Goal: Task Accomplishment & Management: Complete application form

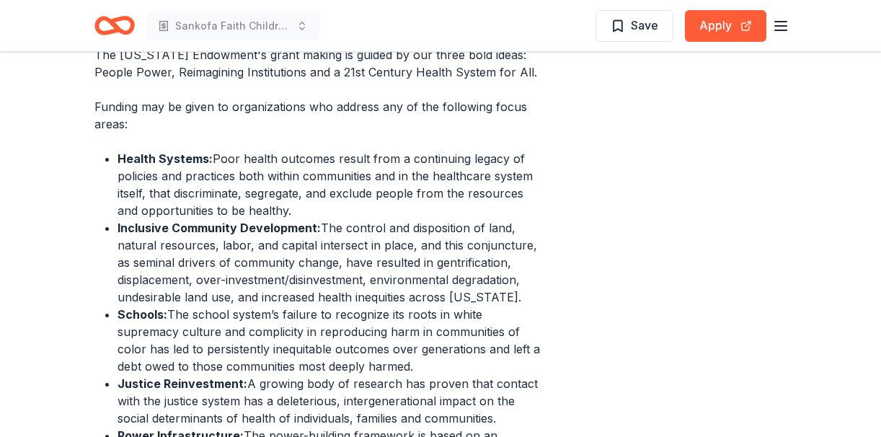
scroll to position [546, 0]
drag, startPoint x: 414, startPoint y: 370, endPoint x: 207, endPoint y: 338, distance: 209.3
click at [207, 338] on li "Schools: The school system’s failure to recognize its roots in white supremacy …" at bounding box center [330, 340] width 427 height 69
drag, startPoint x: 117, startPoint y: 314, endPoint x: 367, endPoint y: 342, distance: 251.5
click at [367, 342] on li "Schools: The school system’s failure to recognize its roots in white supremacy …" at bounding box center [330, 340] width 427 height 69
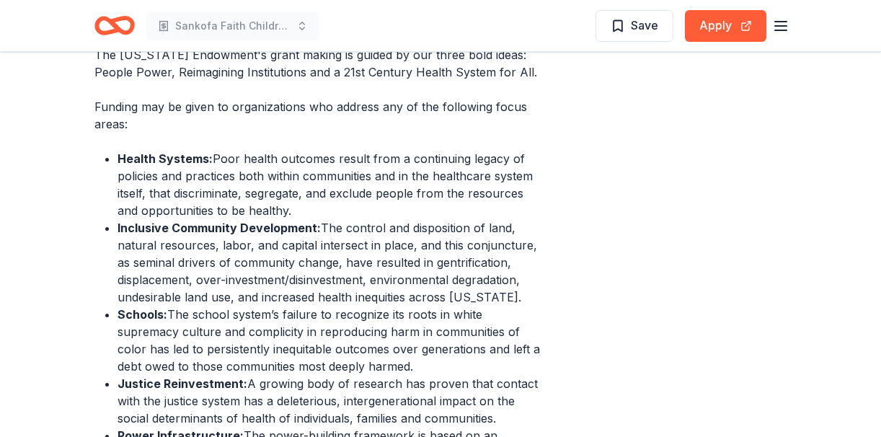
drag, startPoint x: 367, startPoint y: 342, endPoint x: 282, endPoint y: 337, distance: 85.2
click at [282, 337] on li "Schools: The school system’s failure to recognize its roots in white supremacy …" at bounding box center [330, 340] width 427 height 69
drag, startPoint x: 117, startPoint y: 315, endPoint x: 394, endPoint y: 321, distance: 277.5
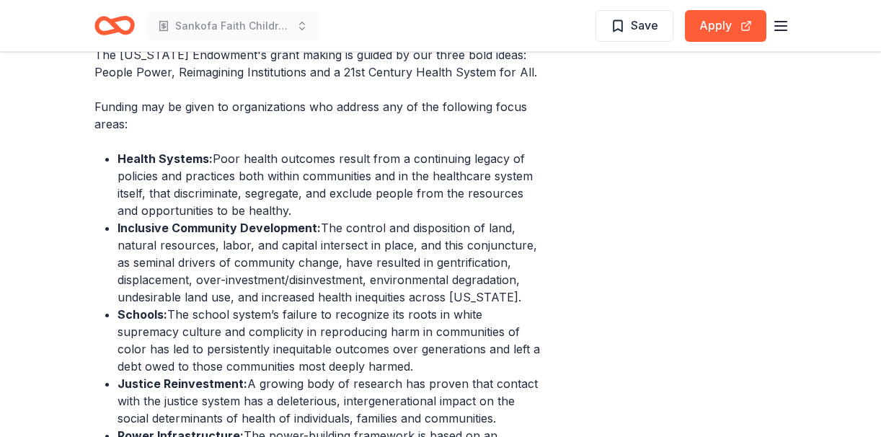
click at [394, 321] on ul "Health Systems: Poor health outcomes result from a continuing legacy of policie…" at bounding box center [319, 323] width 450 height 346
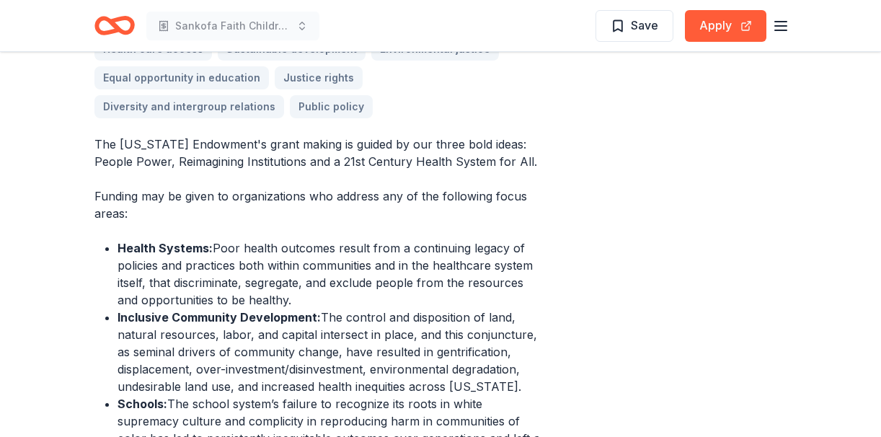
scroll to position [455, 0]
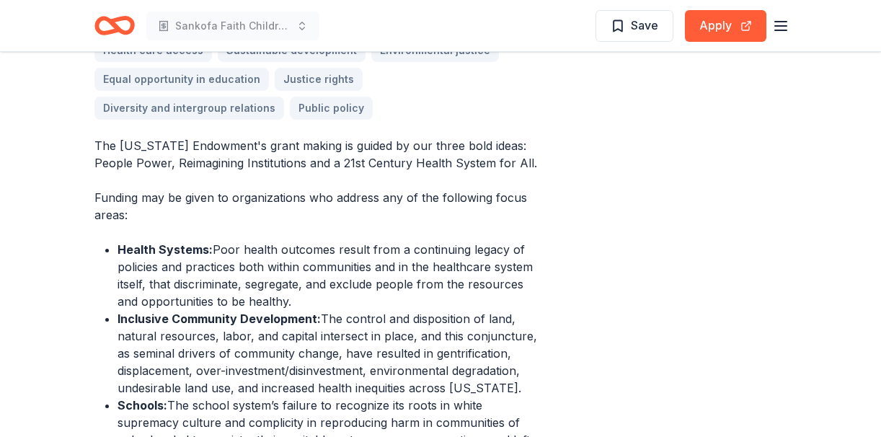
click at [290, 301] on li "Health Systems: Poor health outcomes result from a continuing legacy of policie…" at bounding box center [330, 275] width 427 height 69
drag, startPoint x: 290, startPoint y: 301, endPoint x: 159, endPoint y: 253, distance: 139.1
click at [159, 253] on li "Health Systems: Poor health outcomes result from a continuing legacy of policie…" at bounding box center [330, 275] width 427 height 69
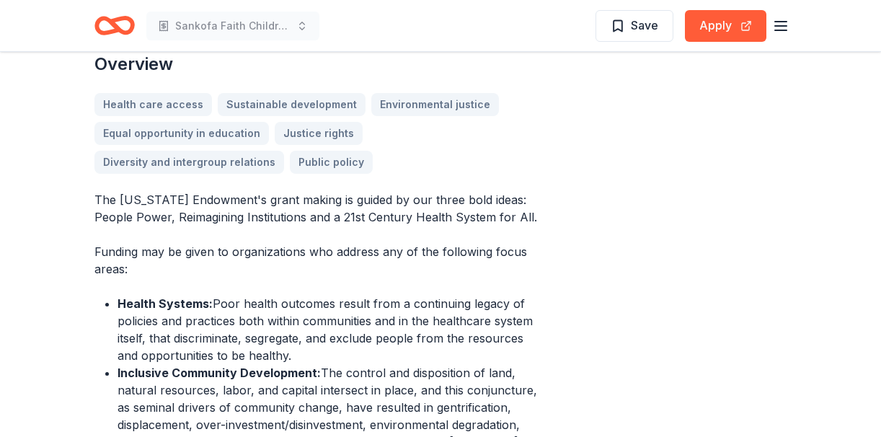
scroll to position [400, 0]
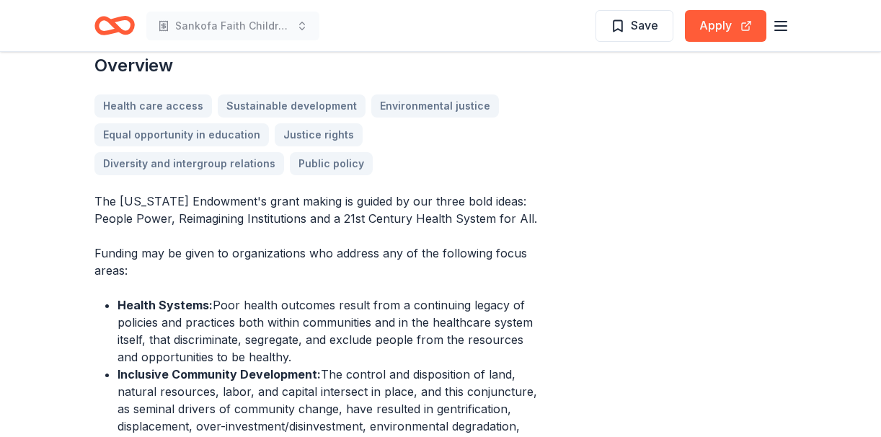
click at [458, 137] on div "Health care access Sustainable development Environmental justice Equal opportun…" at bounding box center [319, 134] width 450 height 81
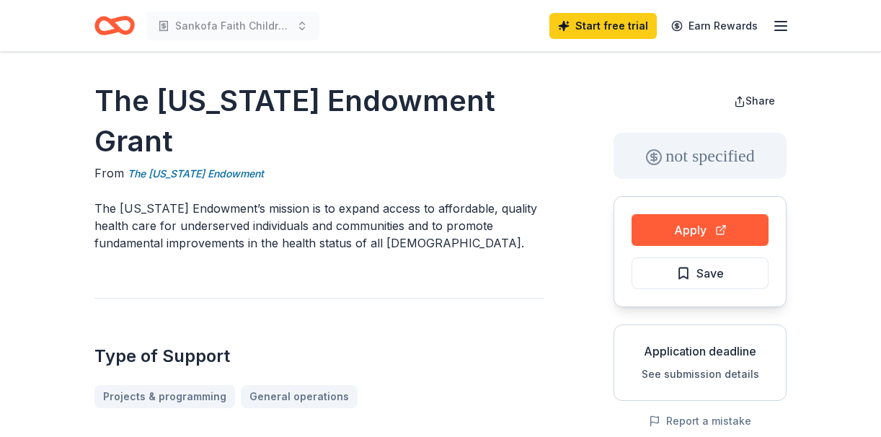
scroll to position [0, 0]
click at [220, 174] on link "The California Endowment" at bounding box center [196, 173] width 136 height 17
click at [218, 170] on link "The California Endowment" at bounding box center [196, 173] width 136 height 17
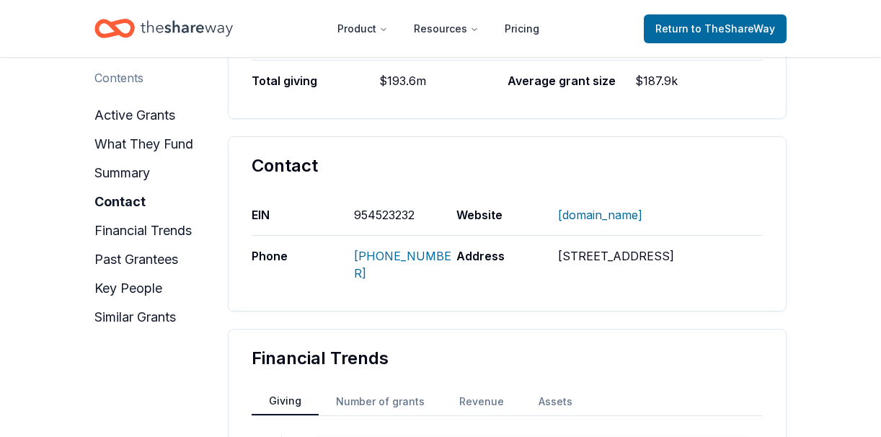
scroll to position [1026, 0]
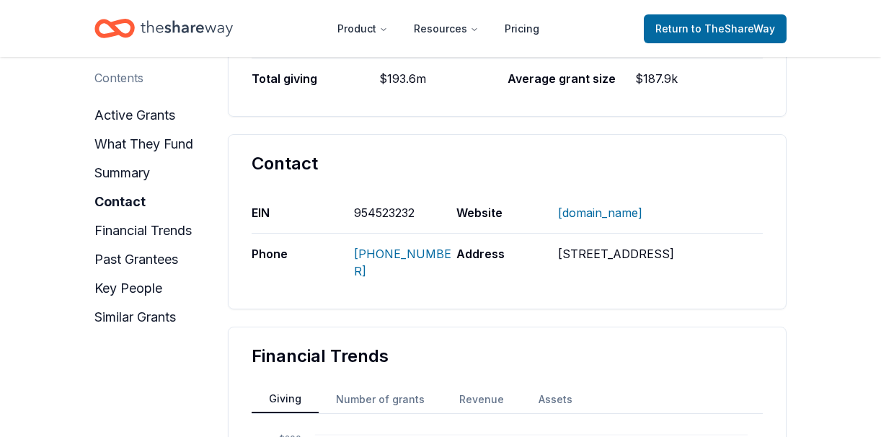
drag, startPoint x: 673, startPoint y: 269, endPoint x: 551, endPoint y: 244, distance: 124.2
click at [551, 244] on div "EIN 954523232 Website WWW.CALENDOW.ORG Phone (213) 928-8800 Address 1000 N ALAM…" at bounding box center [506, 241] width 511 height 99
drag, startPoint x: 560, startPoint y: 249, endPoint x: 685, endPoint y: 277, distance: 127.8
click at [685, 277] on div "1000 N ALAMEDA STREET, LOS ANGELES, CA 90012" at bounding box center [660, 262] width 205 height 58
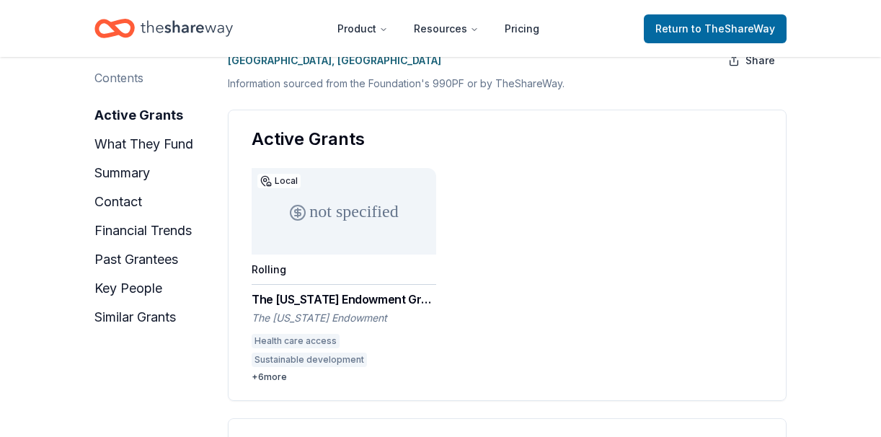
scroll to position [161, 0]
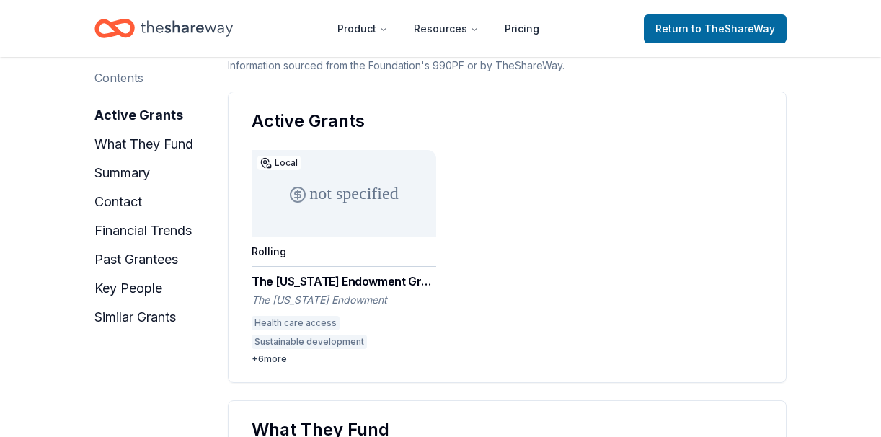
click at [275, 355] on div "+ 6 more" at bounding box center [343, 359] width 184 height 12
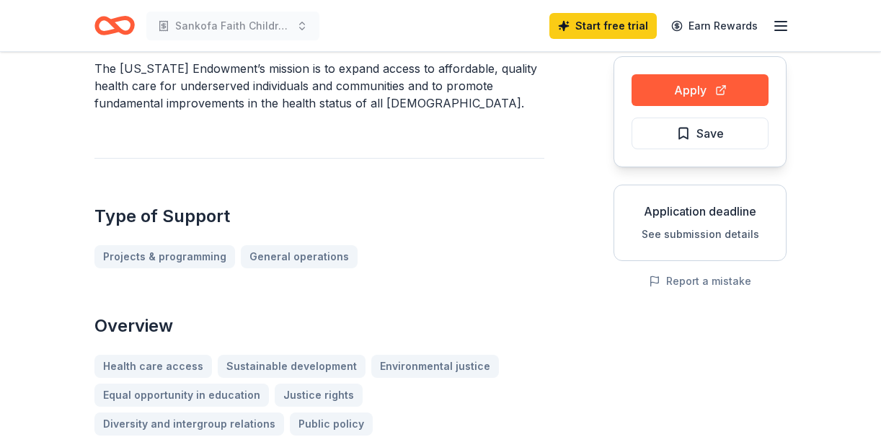
scroll to position [141, 0]
click at [280, 260] on link "General operations" at bounding box center [305, 255] width 128 height 23
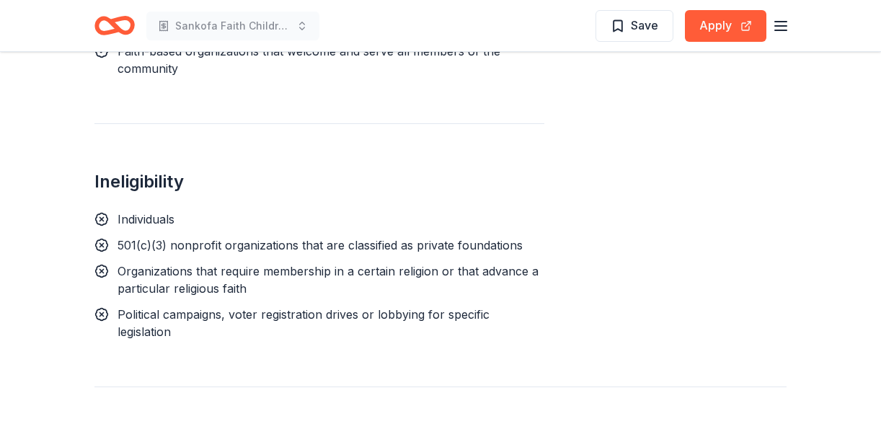
scroll to position [1332, 0]
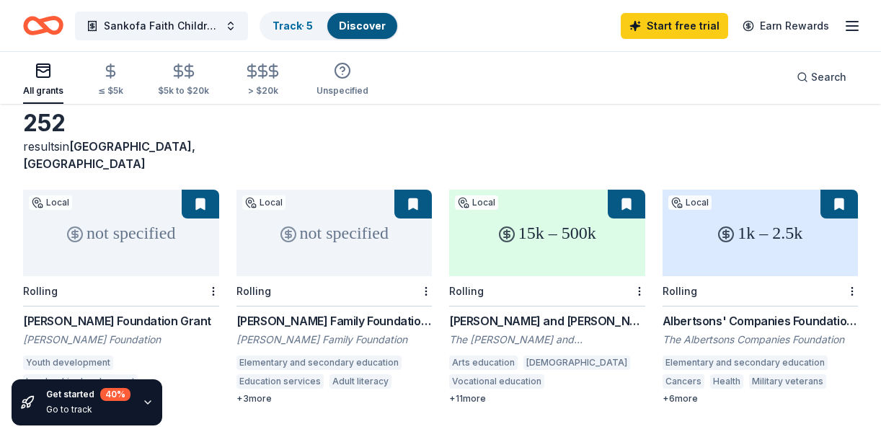
scroll to position [71, 0]
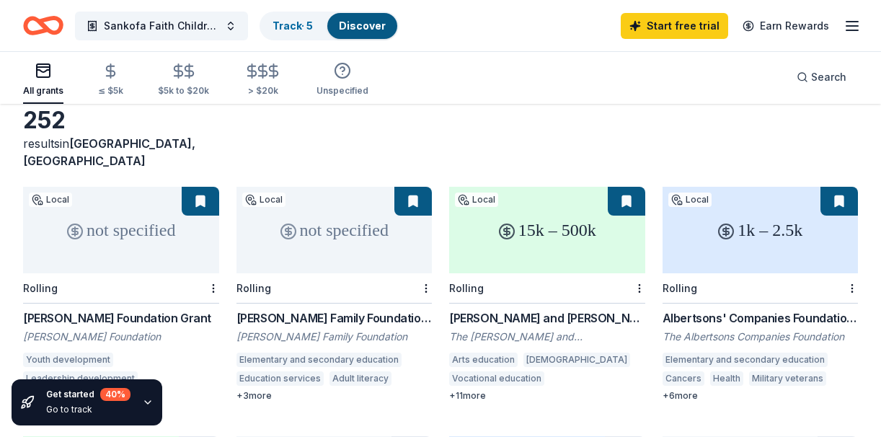
click at [460, 390] on div "+ 11 more" at bounding box center [547, 396] width 196 height 12
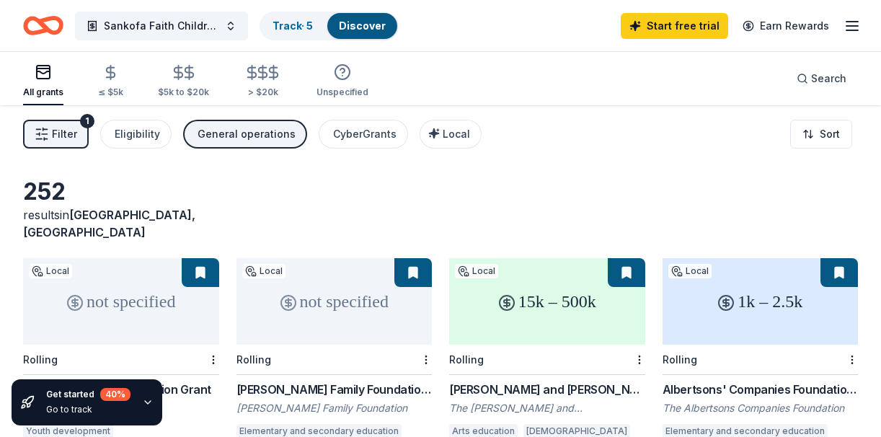
scroll to position [0, 0]
click at [233, 26] on button "Sankofa Faith Children's Initiative" at bounding box center [161, 26] width 173 height 29
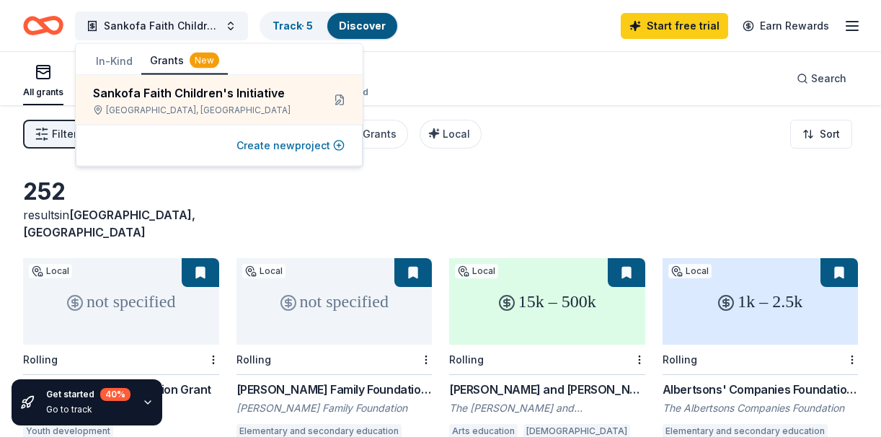
click at [272, 145] on button "Create new project" at bounding box center [290, 145] width 108 height 17
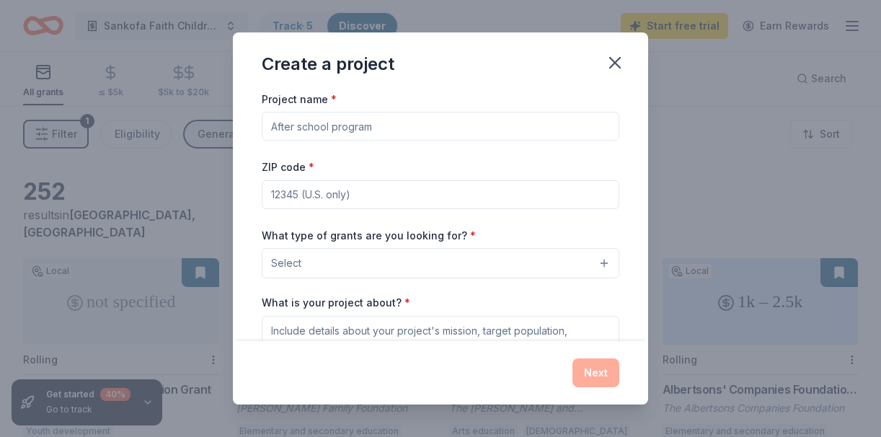
click at [329, 126] on input "Project name *" at bounding box center [440, 126] width 357 height 29
type input "W"
type input "TFAM Global"
click at [336, 198] on input "ZIP code *" at bounding box center [440, 194] width 357 height 29
type input "94621"
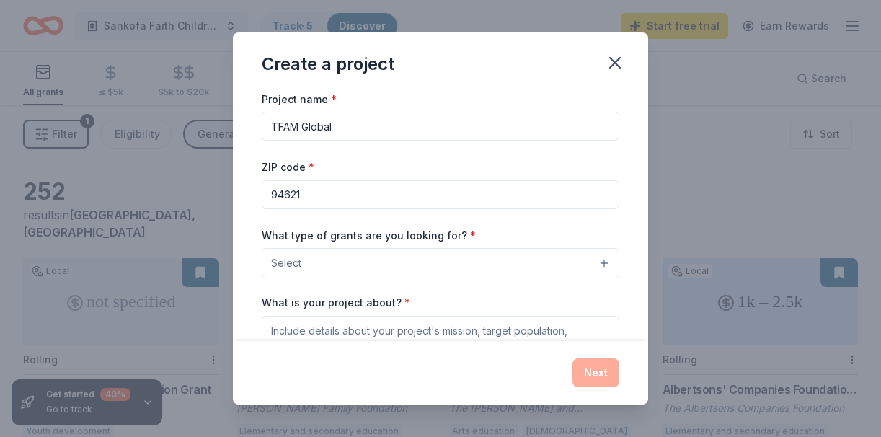
click at [388, 259] on button "Select" at bounding box center [440, 263] width 357 height 30
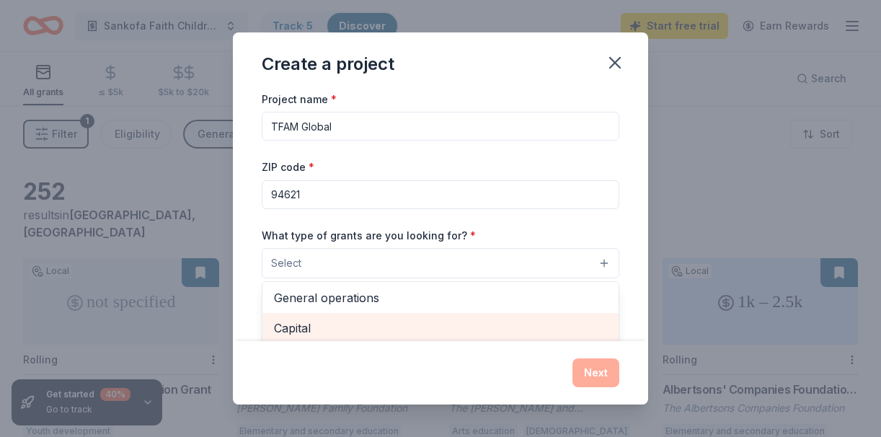
scroll to position [30, 0]
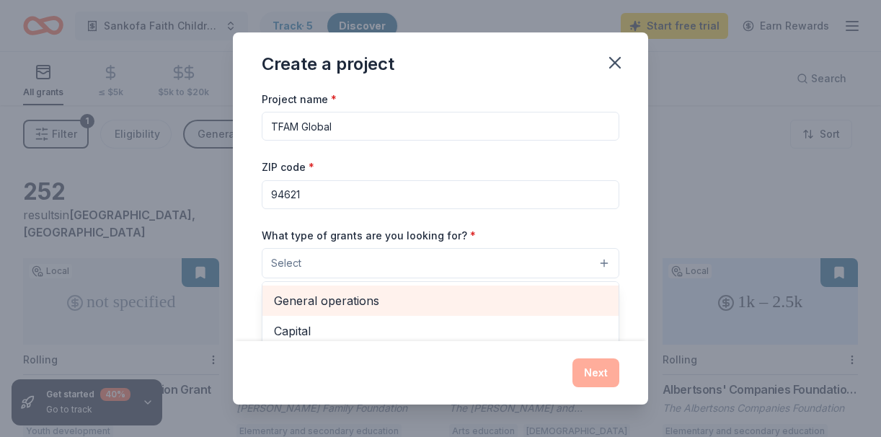
click at [380, 298] on span "General operations" at bounding box center [440, 300] width 333 height 19
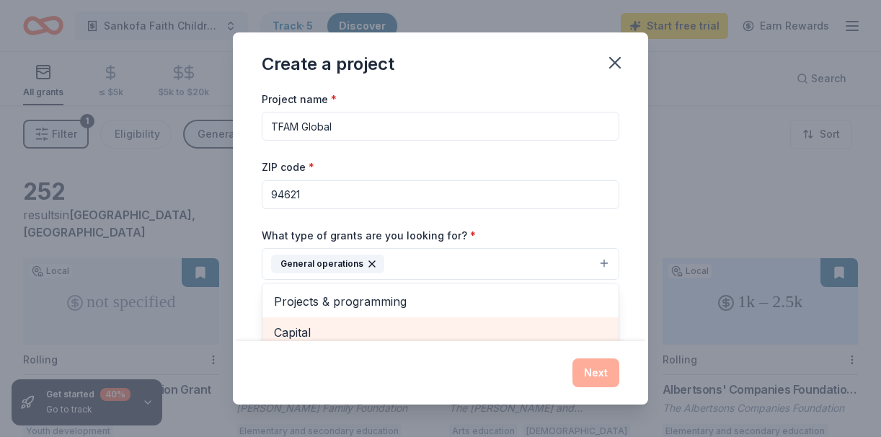
scroll to position [0, 0]
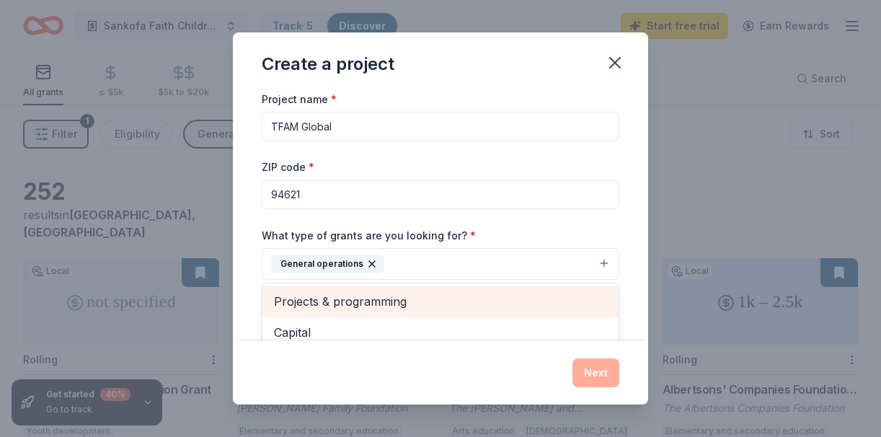
click at [380, 298] on span "Projects & programming" at bounding box center [440, 301] width 333 height 19
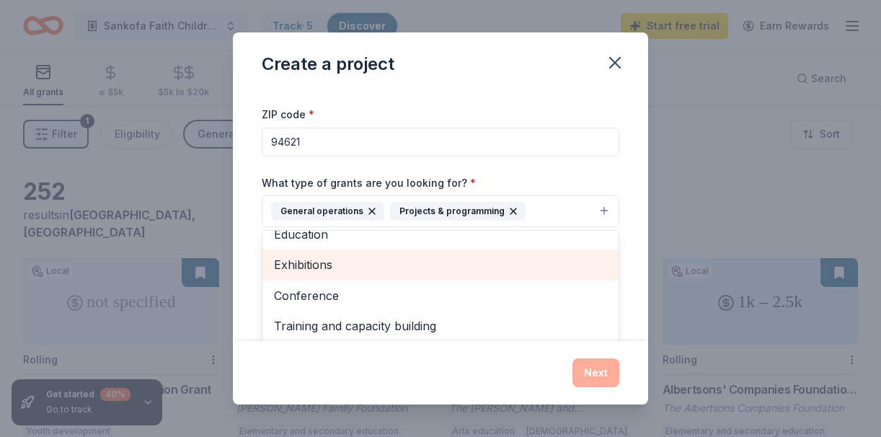
scroll to position [56, 0]
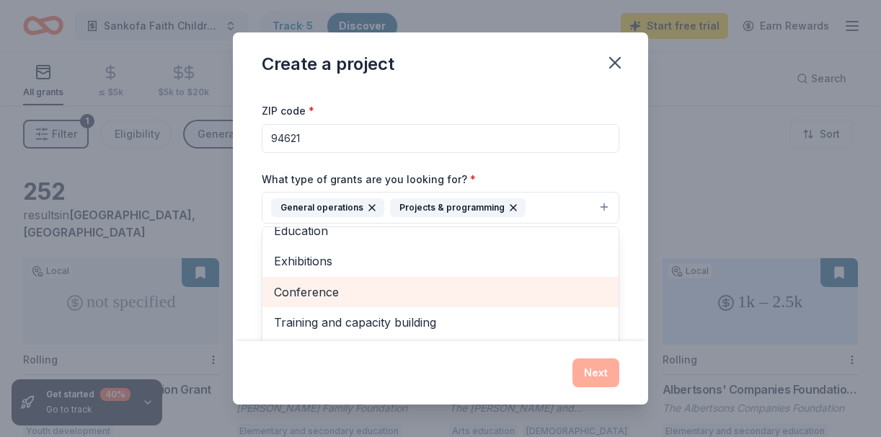
click at [360, 293] on span "Conference" at bounding box center [440, 291] width 333 height 19
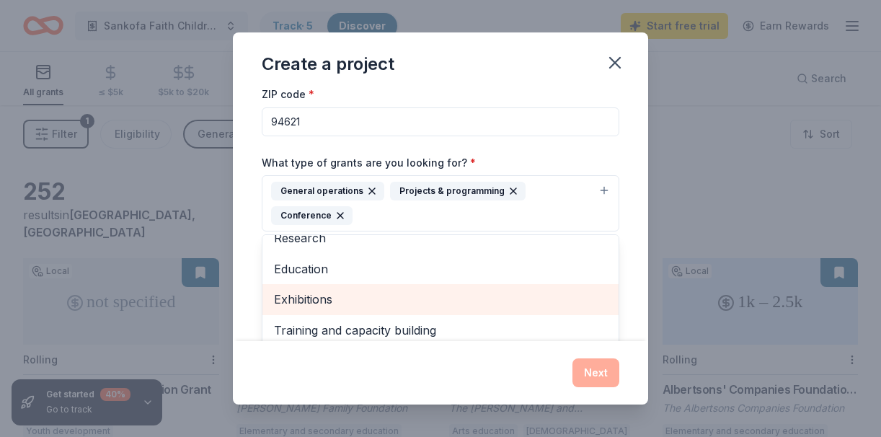
scroll to position [92, 0]
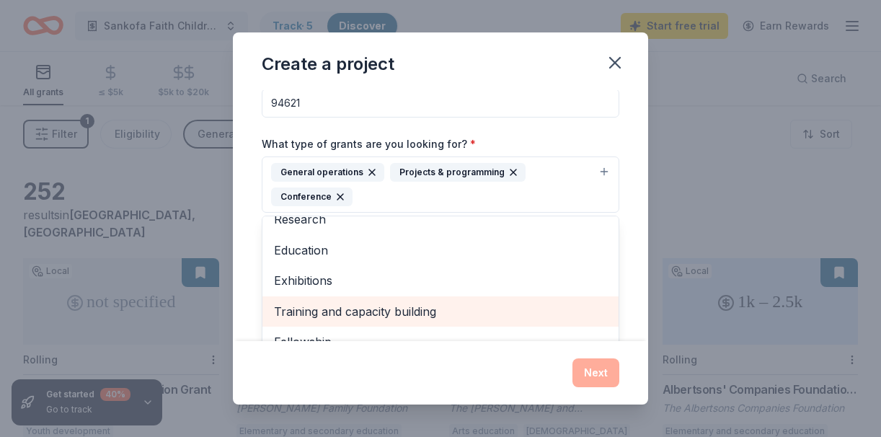
click at [340, 311] on span "Training and capacity building" at bounding box center [440, 311] width 333 height 19
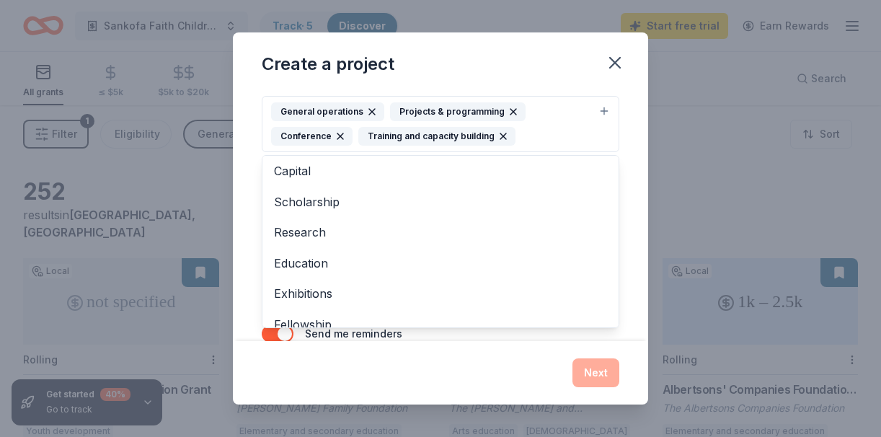
scroll to position [0, 0]
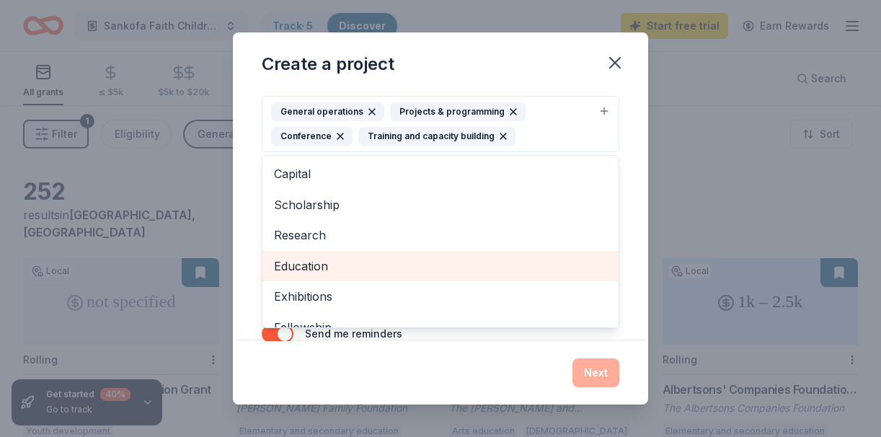
click at [321, 262] on span "Education" at bounding box center [440, 266] width 333 height 19
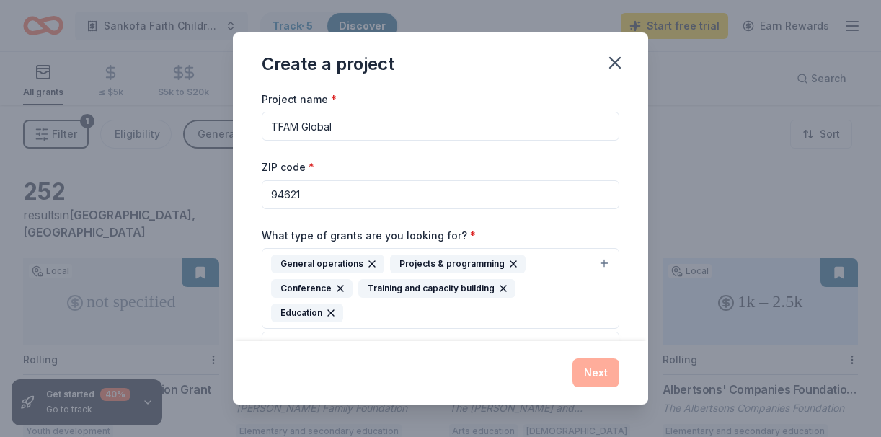
click at [338, 125] on div "Project name * TFAM Global ZIP code * 94621 What type of grants are you looking…" at bounding box center [440, 313] width 357 height 446
click at [338, 125] on input "TFAM Global" at bounding box center [440, 126] width 357 height 29
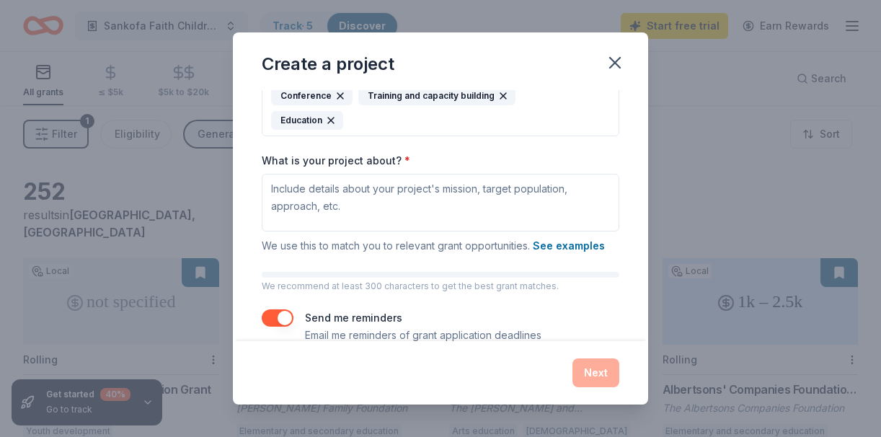
scroll to position [192, 0]
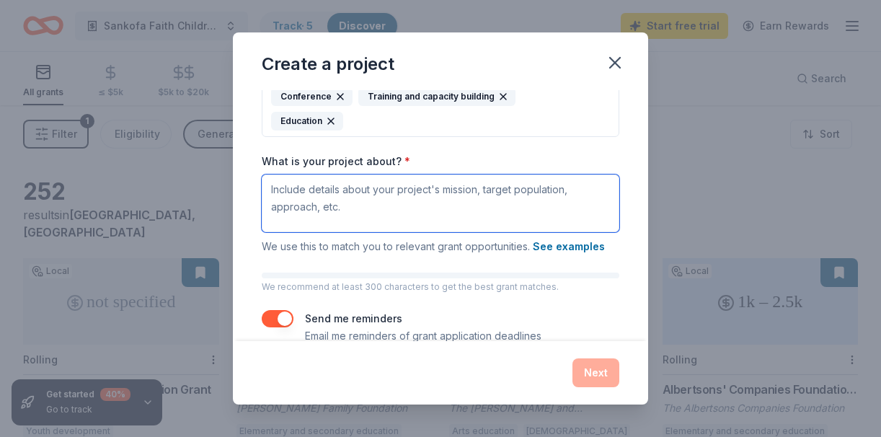
click at [367, 191] on textarea "What is your project about? *" at bounding box center [440, 203] width 357 height 58
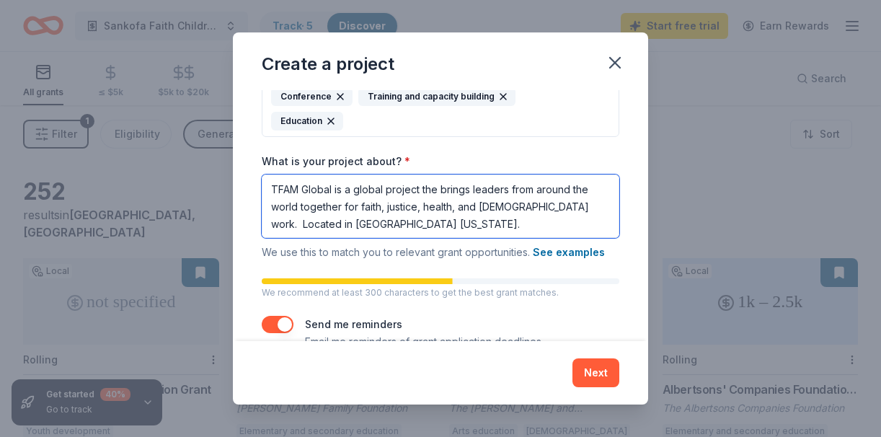
drag, startPoint x: 555, startPoint y: 184, endPoint x: 535, endPoint y: 186, distance: 20.2
click at [535, 186] on textarea "TFAM Global is a global project the brings leaders from around the world togeth…" at bounding box center [440, 205] width 357 height 63
click at [527, 182] on textarea "TFAM Global is a global project the brings leaders from around the world togeth…" at bounding box center [440, 205] width 357 height 63
click at [386, 184] on textarea "TFAM Global is a global project the brings leaders from around the world togeth…" at bounding box center [440, 205] width 357 height 63
click at [601, 182] on textarea "TFAM Global is a global project the brings leaders from around the world togeth…" at bounding box center [440, 205] width 357 height 63
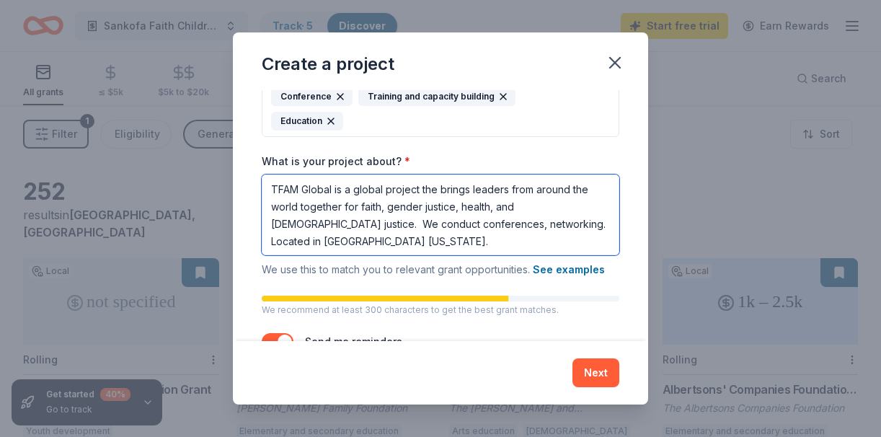
click at [487, 201] on textarea "TFAM Global is a global project the brings leaders from around the world togeth…" at bounding box center [440, 214] width 357 height 81
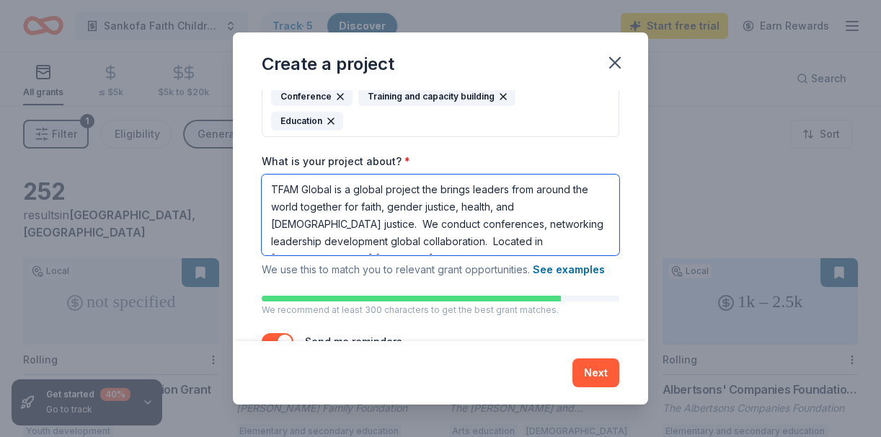
click at [336, 214] on textarea "TFAM Global is a global project the brings leaders from around the world togeth…" at bounding box center [440, 214] width 357 height 81
type textarea "TFAM Global is a global project the brings leaders from around the world togeth…"
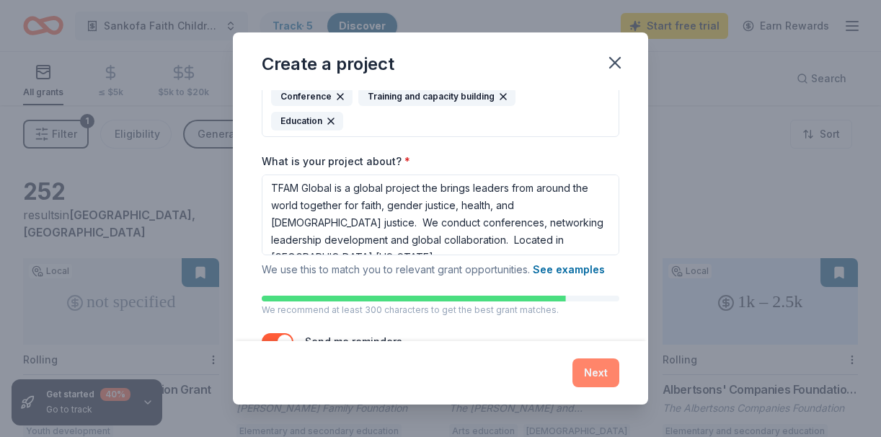
click at [588, 380] on button "Next" at bounding box center [595, 372] width 47 height 29
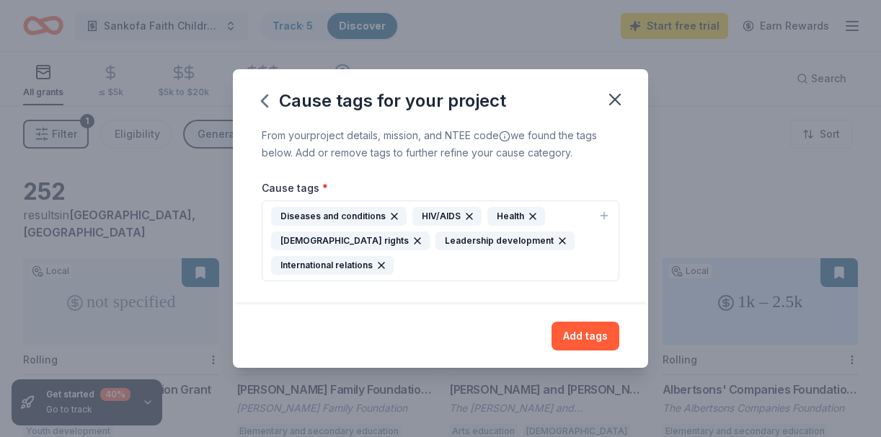
scroll to position [0, 0]
click at [582, 332] on button "Add tags" at bounding box center [585, 335] width 68 height 29
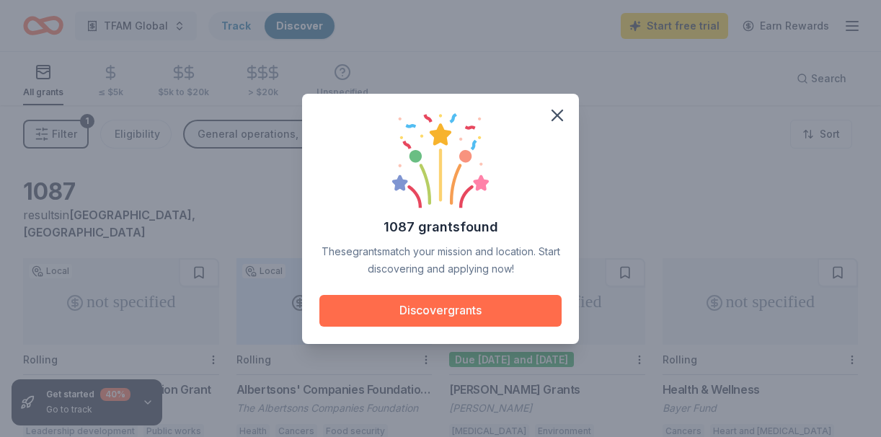
click at [469, 306] on button "Discover grants" at bounding box center [440, 311] width 242 height 32
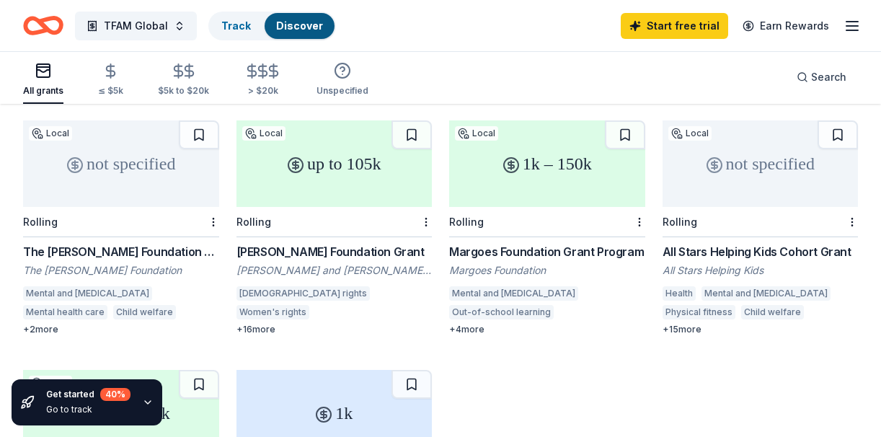
scroll to position [385, 0]
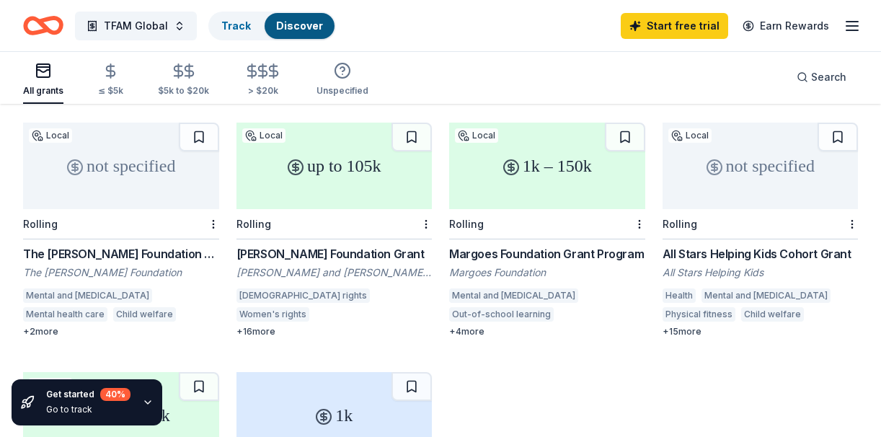
click at [297, 265] on div "[PERSON_NAME] and [PERSON_NAME] Foundation" at bounding box center [334, 272] width 196 height 14
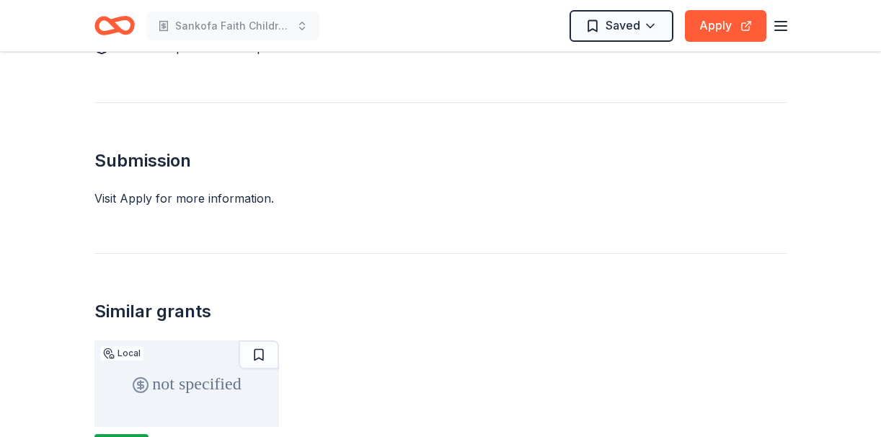
scroll to position [1858, 0]
click at [119, 434] on div "Due 10/1" at bounding box center [121, 441] width 54 height 15
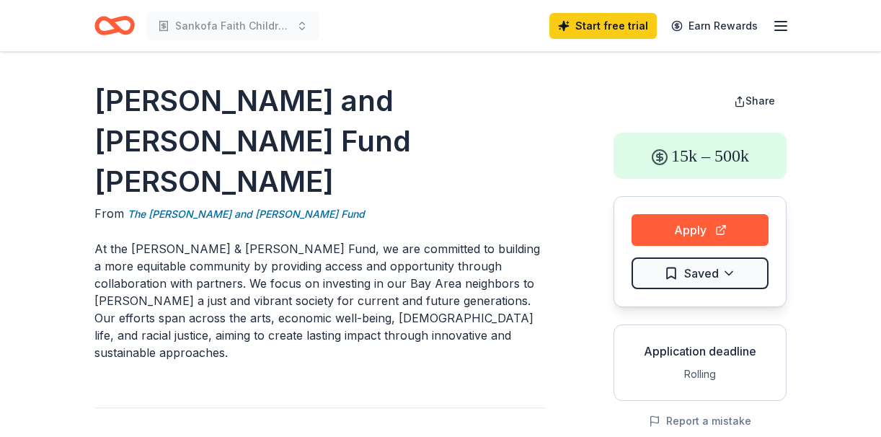
scroll to position [0, 0]
drag, startPoint x: 167, startPoint y: 142, endPoint x: 96, endPoint y: 94, distance: 86.1
click at [96, 94] on h1 "[PERSON_NAME] and [PERSON_NAME] Fund [PERSON_NAME]" at bounding box center [319, 141] width 450 height 121
drag, startPoint x: 96, startPoint y: 94, endPoint x: 185, endPoint y: 132, distance: 97.2
click at [185, 132] on h1 "[PERSON_NAME] and [PERSON_NAME] Fund [PERSON_NAME]" at bounding box center [319, 141] width 450 height 121
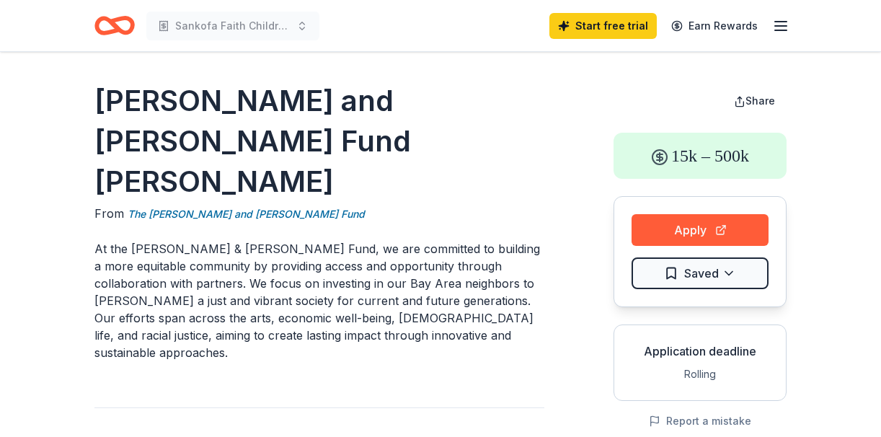
scroll to position [4, 0]
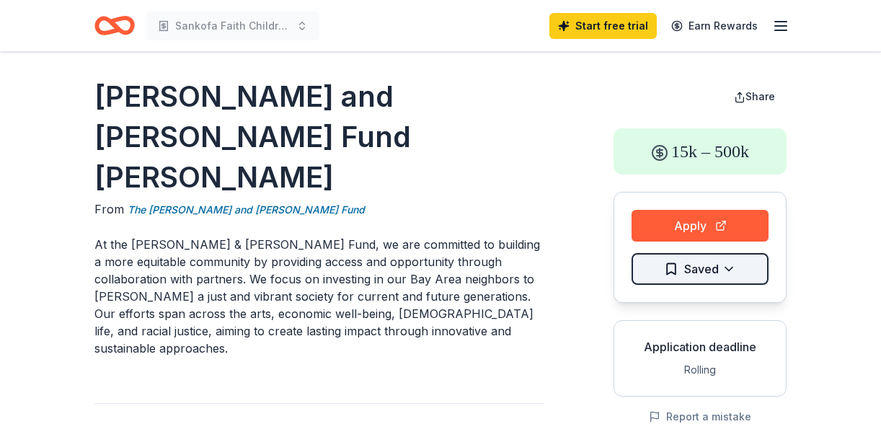
click at [705, 268] on html "Sankofa Faith Children's Initiative Start free trial Earn Rewards Walter and El…" at bounding box center [440, 214] width 881 height 437
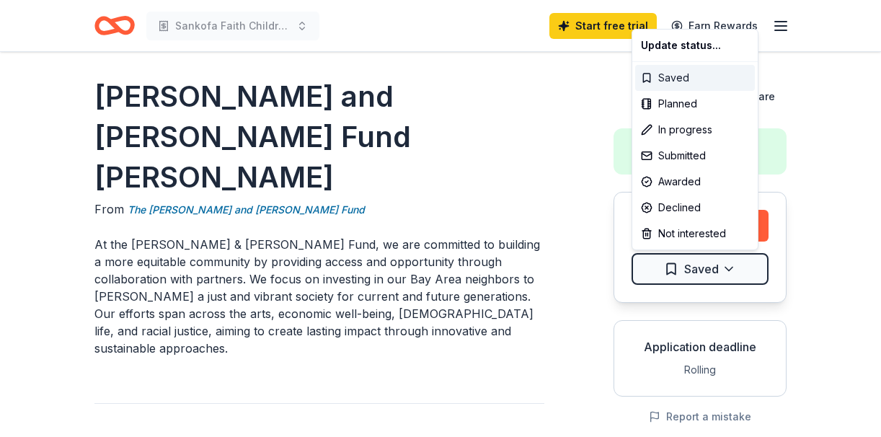
click at [688, 78] on div "Saved" at bounding box center [695, 78] width 120 height 26
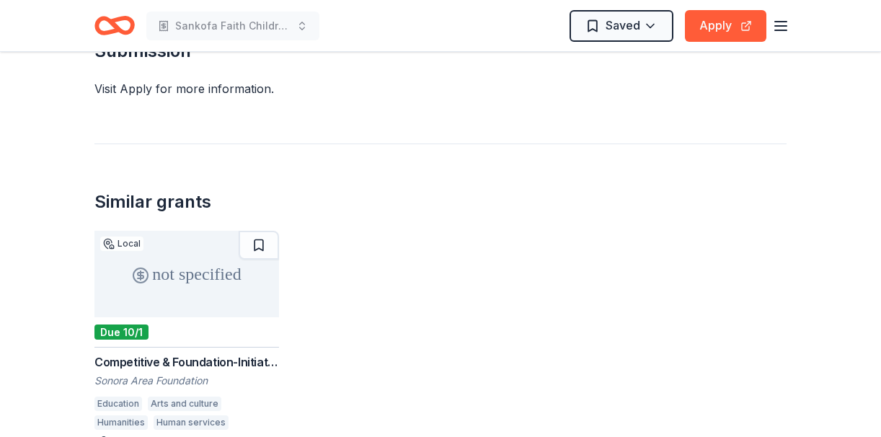
scroll to position [1966, 0]
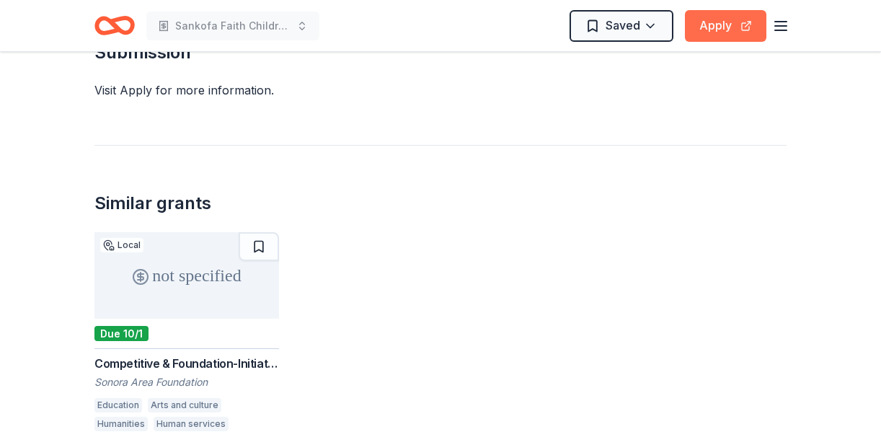
click at [720, 22] on button "Apply" at bounding box center [725, 26] width 81 height 32
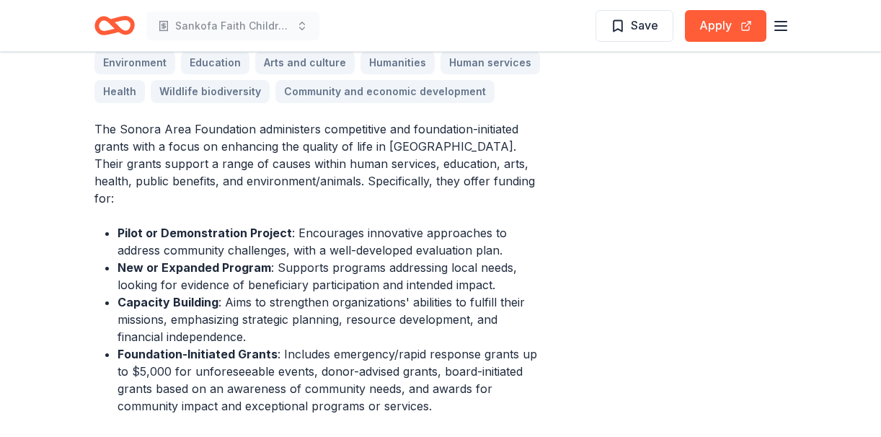
scroll to position [512, 0]
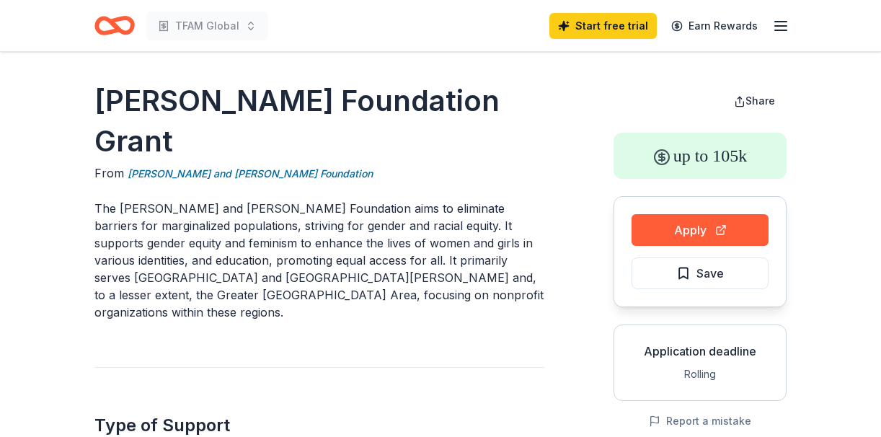
drag, startPoint x: 434, startPoint y: 100, endPoint x: -5, endPoint y: 123, distance: 439.4
click at [0, 123] on html "TFAM Global Start free trial Earn Rewards Baskin Foundation Grant From Peggy an…" at bounding box center [440, 218] width 881 height 437
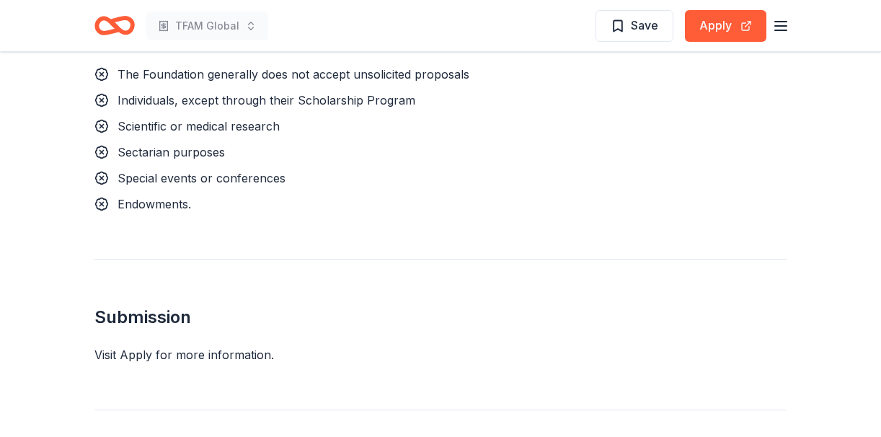
scroll to position [1402, 0]
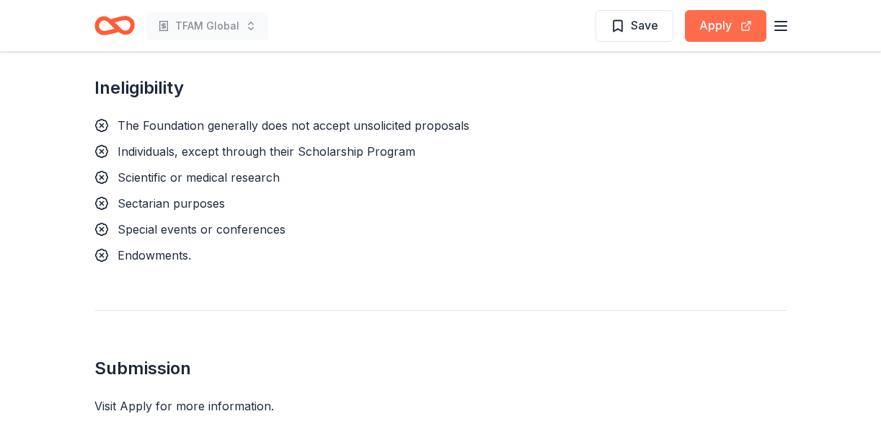
click at [713, 21] on button "Apply" at bounding box center [725, 26] width 81 height 32
